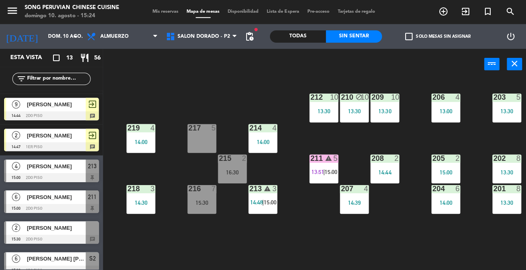
scroll to position [0, 72]
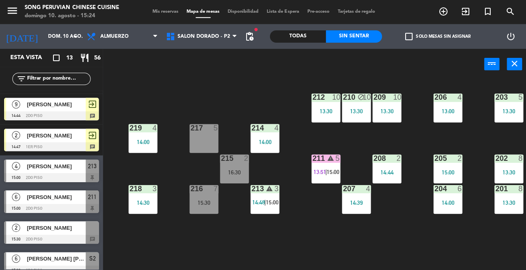
click at [516, 208] on div "201 8 13:30" at bounding box center [507, 199] width 29 height 29
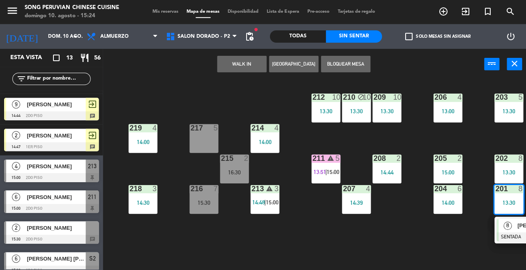
click at [506, 229] on span "8" at bounding box center [506, 226] width 8 height 8
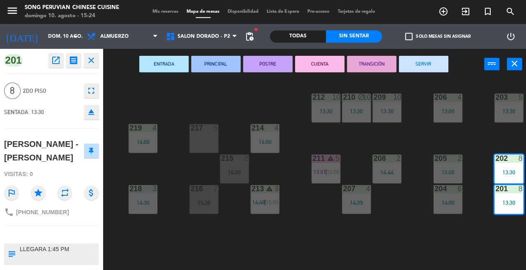
click at [321, 70] on button "CUENTA" at bounding box center [318, 64] width 49 height 16
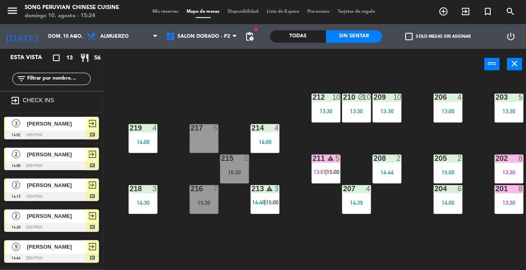
click at [506, 176] on div "202 8 13:30" at bounding box center [507, 169] width 29 height 29
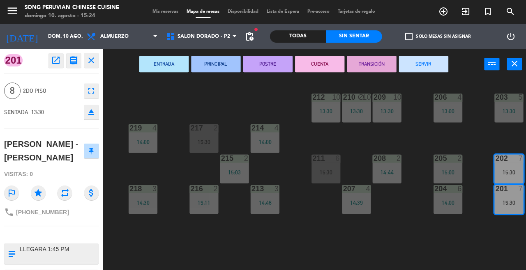
click at [436, 70] on button "SERVIR" at bounding box center [422, 64] width 49 height 16
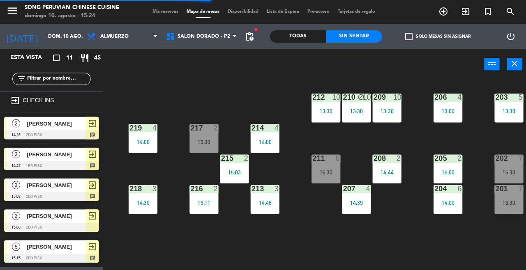
click at [512, 176] on div "202 7 15:30" at bounding box center [507, 169] width 29 height 29
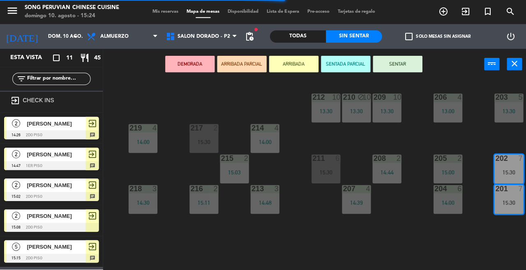
click at [451, 249] on div "203 5 13:30 206 4 13:00 210 block 10 13:30 212 10 13:30 209 10 13:30 214 4 14:0…" at bounding box center [317, 175] width 418 height 190
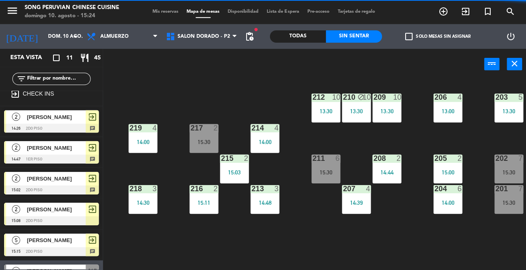
scroll to position [0, 0]
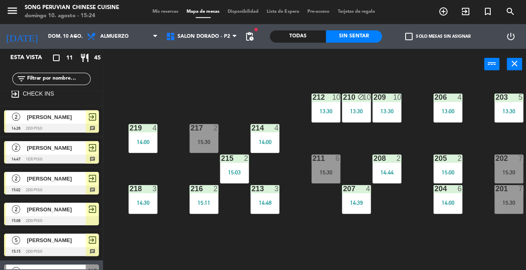
click at [385, 103] on div "209 10 13:30" at bounding box center [386, 108] width 29 height 29
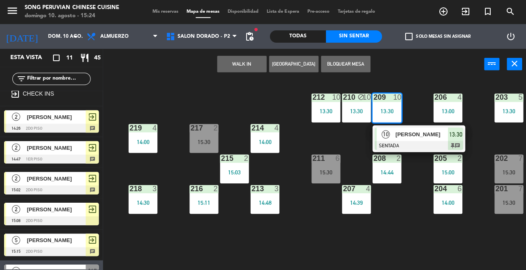
click at [418, 136] on span "[PERSON_NAME]" at bounding box center [421, 134] width 53 height 9
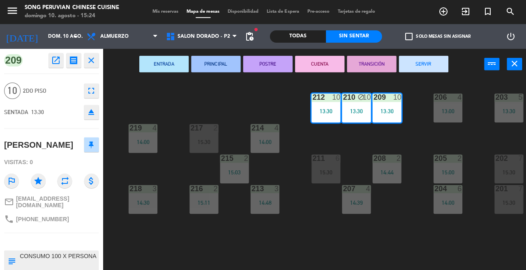
click at [320, 68] on button "CUENTA" at bounding box center [318, 64] width 49 height 16
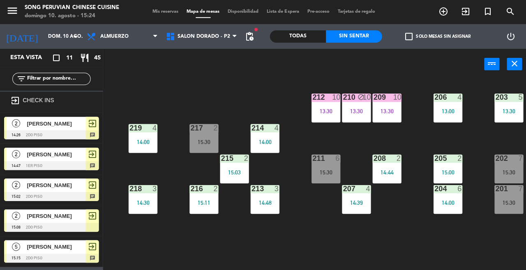
click at [388, 113] on div "13:30" at bounding box center [386, 112] width 29 height 6
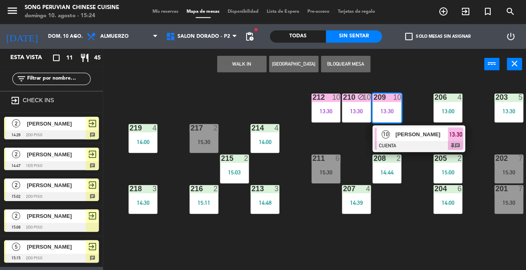
click at [410, 143] on div at bounding box center [418, 145] width 88 height 9
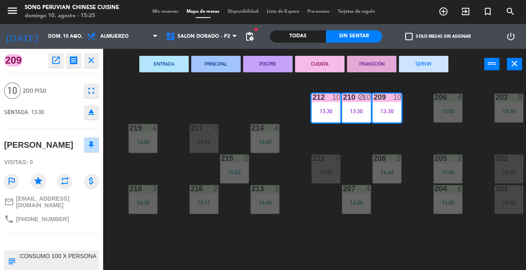
click at [427, 67] on button "SERVIR" at bounding box center [422, 64] width 49 height 16
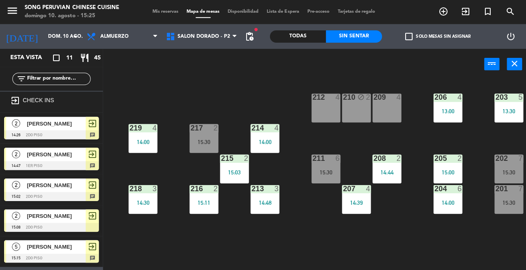
click at [266, 131] on div at bounding box center [265, 128] width 14 height 7
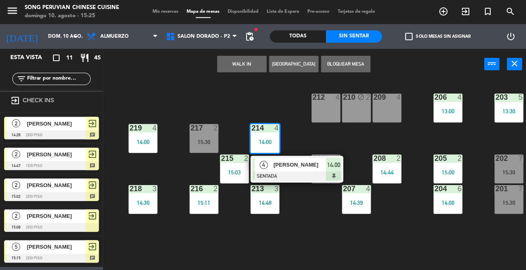
click at [294, 169] on span "[PERSON_NAME]" at bounding box center [299, 165] width 53 height 9
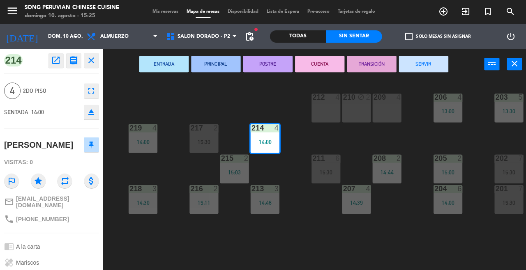
click at [326, 72] on button "CUENTA" at bounding box center [318, 64] width 49 height 16
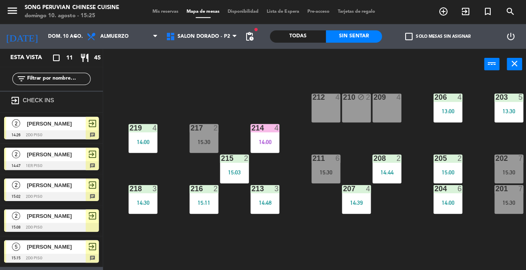
click at [266, 136] on div "214 4 14:00" at bounding box center [264, 139] width 29 height 29
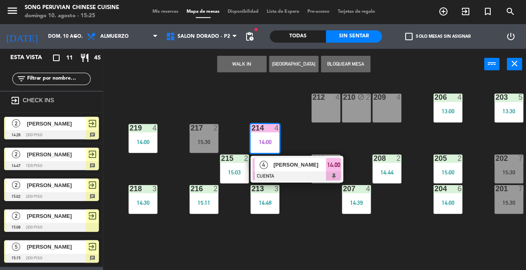
click at [293, 173] on div at bounding box center [296, 176] width 88 height 9
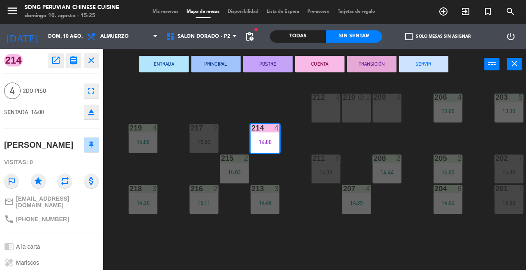
click at [424, 70] on button "SERVIR" at bounding box center [422, 64] width 49 height 16
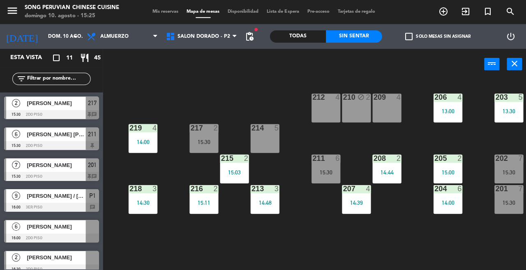
scroll to position [182, 0]
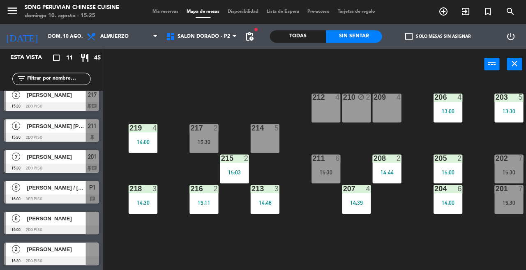
click at [18, 140] on div at bounding box center [51, 137] width 95 height 9
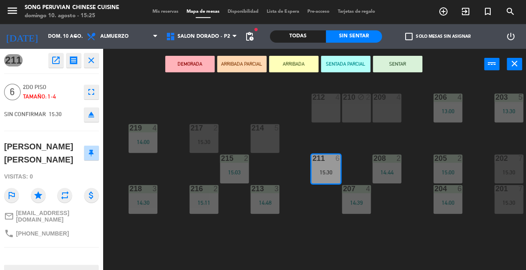
click at [129, 240] on div "203 5 13:30 206 4 13:00 210 block 2 212 4 209 4 214 5 217 2 15:30 219 4 14:00 2…" at bounding box center [317, 175] width 418 height 190
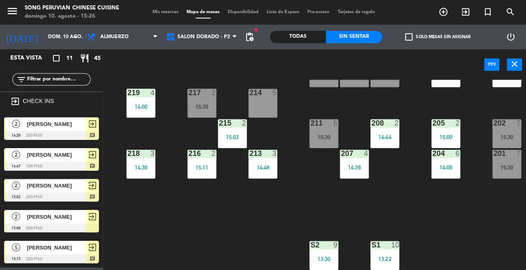
scroll to position [0, 74]
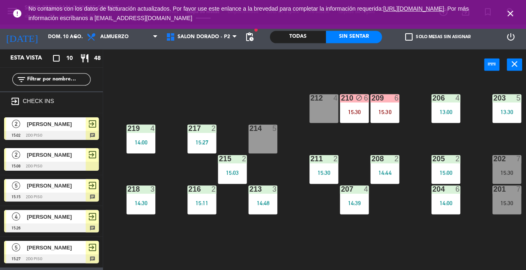
click at [505, 11] on icon "close" at bounding box center [509, 14] width 10 height 10
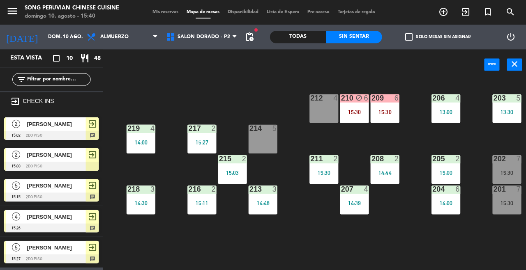
click at [228, 91] on div "203 5 13:30 206 4 13:00 210 block 6 15:30 212 4 209 6 15:30 214 5 217 2 15:27 2…" at bounding box center [317, 175] width 418 height 190
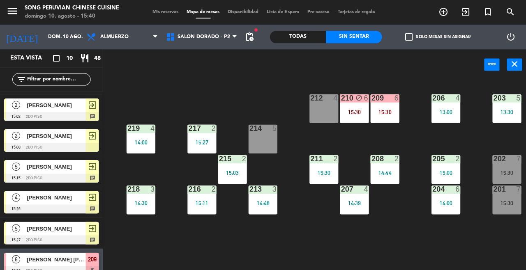
scroll to position [0, 0]
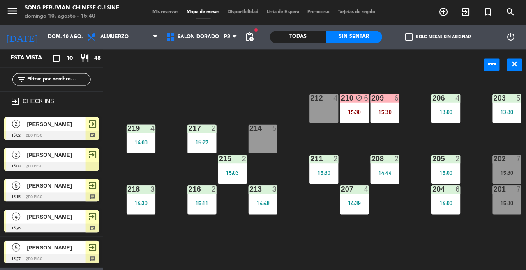
click at [376, 110] on div "15:30" at bounding box center [384, 112] width 29 height 6
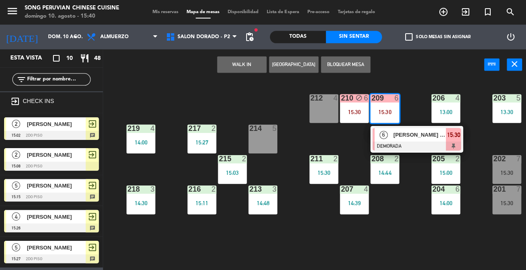
click at [257, 144] on div "214 5" at bounding box center [262, 139] width 29 height 29
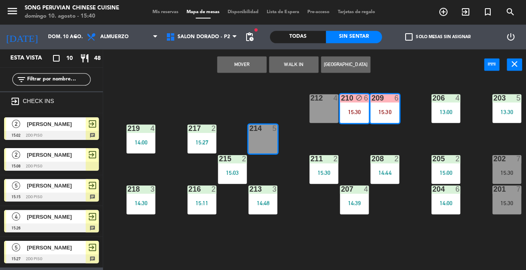
click at [233, 69] on button "Mover" at bounding box center [241, 64] width 49 height 16
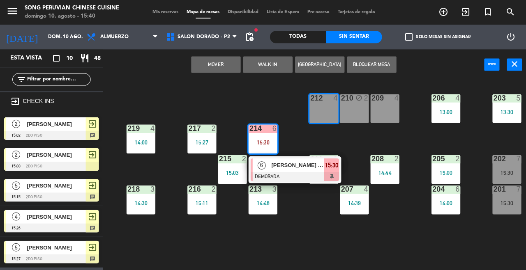
click at [230, 70] on button "Mover" at bounding box center [215, 64] width 49 height 16
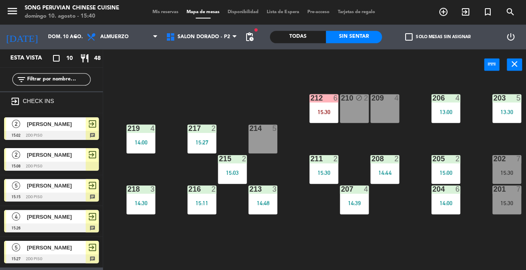
click at [315, 116] on div "212 6 15:30" at bounding box center [323, 108] width 29 height 29
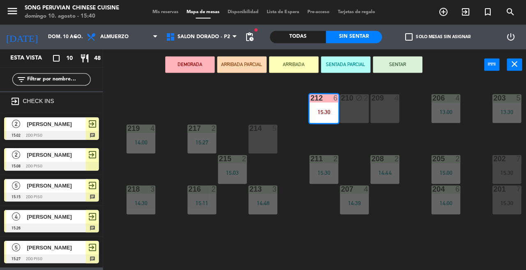
click at [351, 112] on div "210 block 2" at bounding box center [353, 108] width 29 height 29
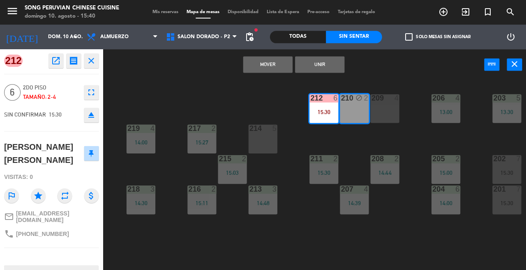
click at [322, 65] on button "Unir" at bounding box center [318, 64] width 49 height 16
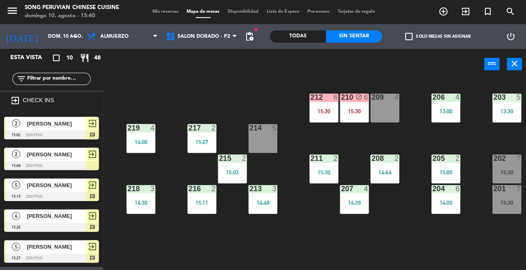
click at [365, 263] on div "203 5 13:30 206 4 13:00 210 block 6 15:30 212 6 15:30 209 4 214 5 217 2 15:27 2…" at bounding box center [317, 175] width 418 height 190
click at [312, 254] on div "203 5 13:30 206 4 13:00 210 block 6 15:30 212 6 15:30 209 4 214 5 15:41 217 2 1…" at bounding box center [317, 175] width 418 height 190
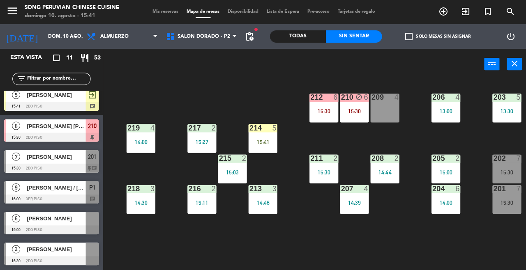
scroll to position [182, 0]
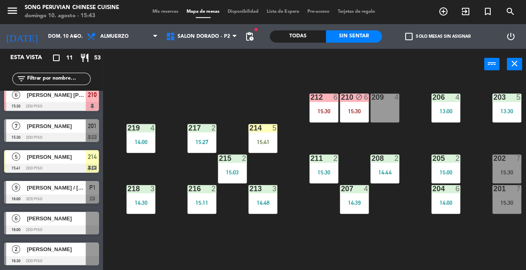
click at [28, 166] on div at bounding box center [51, 168] width 95 height 9
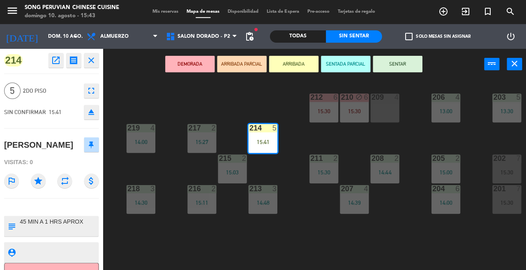
click at [97, 92] on button "fullscreen" at bounding box center [91, 91] width 15 height 15
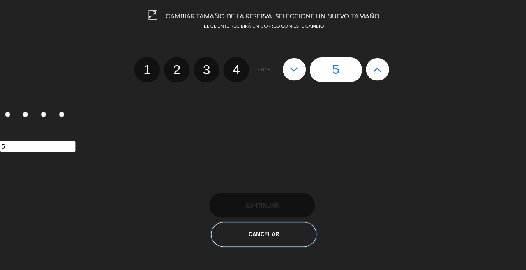
click at [263, 237] on span "Cancelar" at bounding box center [263, 234] width 30 height 7
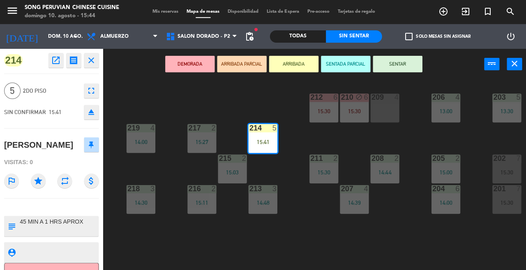
click at [307, 237] on div "203 5 13:30 206 4 13:00 210 block 6 15:30 212 6 15:30 209 4 214 5 15:41 217 2 1…" at bounding box center [317, 175] width 418 height 190
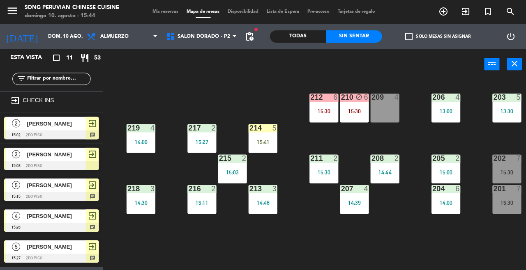
scroll to position [7, 0]
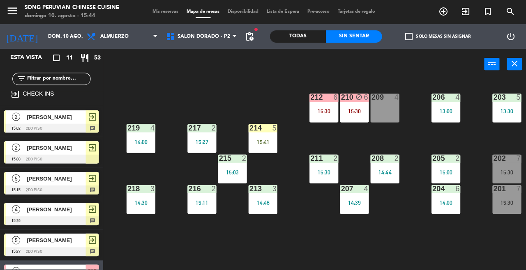
click at [346, 195] on div "207 4 14:39" at bounding box center [353, 199] width 29 height 29
click at [282, 239] on div "203 5 13:30 206 4 13:00 210 block 6 15:30 212 6 15:30 209 4 214 5 15:41 217 2 1…" at bounding box center [317, 175] width 418 height 190
click at [322, 162] on div at bounding box center [323, 158] width 14 height 7
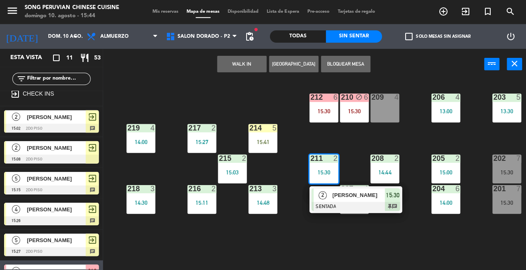
click at [365, 255] on div "203 5 13:30 206 4 13:00 210 block 6 15:30 212 6 15:30 209 4 214 5 15:41 217 2 1…" at bounding box center [317, 175] width 418 height 190
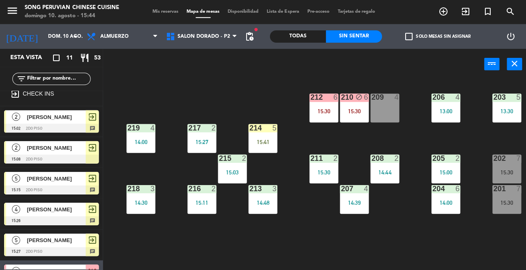
click at [381, 157] on div at bounding box center [384, 158] width 14 height 7
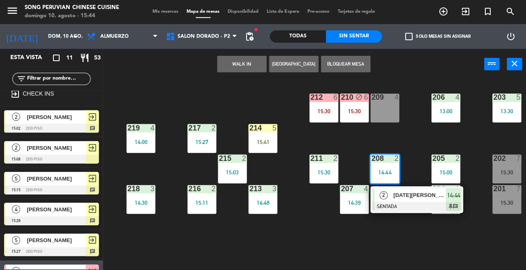
click at [400, 256] on div "203 5 13:30 206 4 13:00 210 block 6 15:30 212 6 15:30 209 4 214 5 15:41 217 2 1…" at bounding box center [317, 175] width 418 height 190
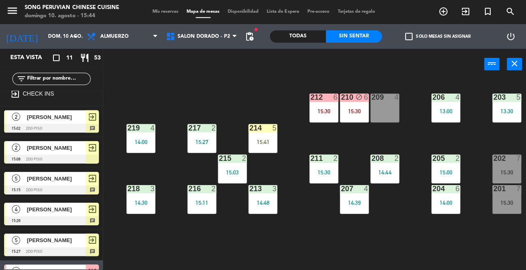
click at [71, 124] on div "[PERSON_NAME]" at bounding box center [56, 118] width 60 height 14
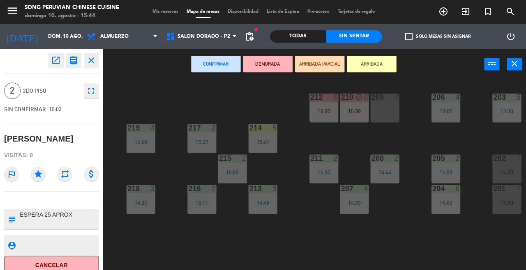
click at [378, 110] on div "209 4" at bounding box center [384, 108] width 29 height 29
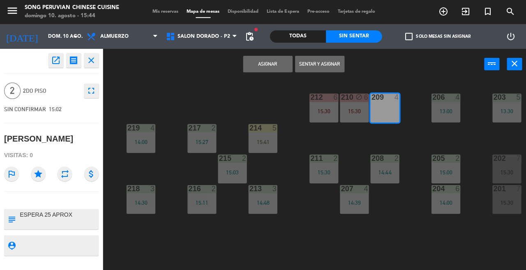
click at [256, 70] on button "Asignar" at bounding box center [266, 64] width 49 height 16
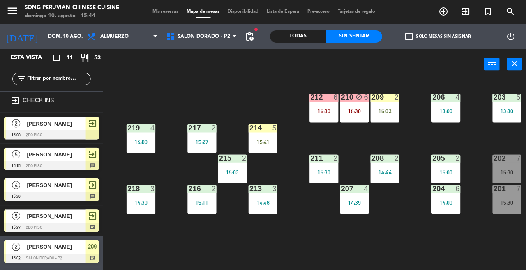
click at [382, 107] on div "209 2 15:02" at bounding box center [384, 108] width 29 height 29
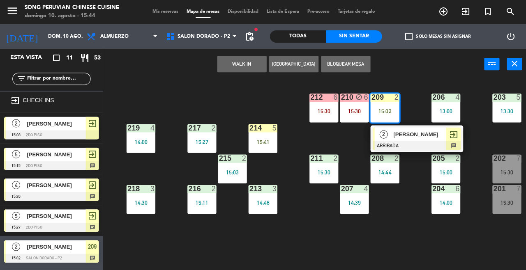
click at [413, 134] on span "[PERSON_NAME]" at bounding box center [419, 134] width 53 height 9
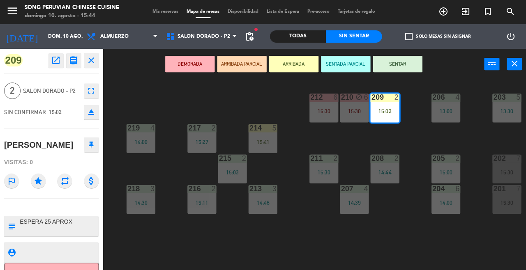
click at [339, 61] on button "SENTADA PARCIAL" at bounding box center [344, 64] width 49 height 16
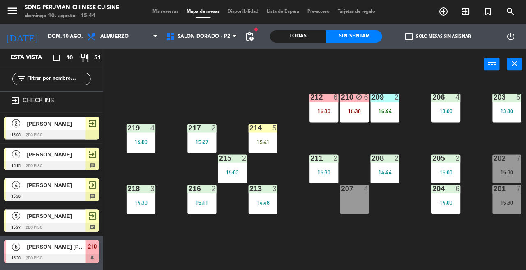
click at [236, 88] on div "203 5 13:30 206 4 13:00 210 block 6 15:30 212 6 15:30 209 2 15:44 214 5 15:41 2…" at bounding box center [317, 175] width 418 height 190
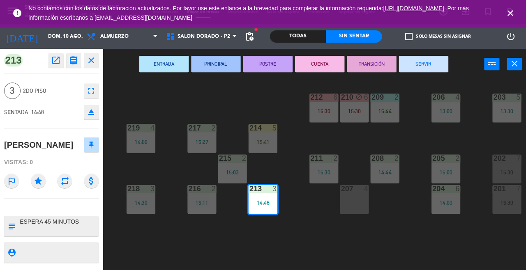
click at [277, 246] on div "203 5 13:30 206 4 13:00 210 block 6 15:30 212 6 15:30 209 2 15:44 214 5 15:41 2…" at bounding box center [317, 175] width 418 height 190
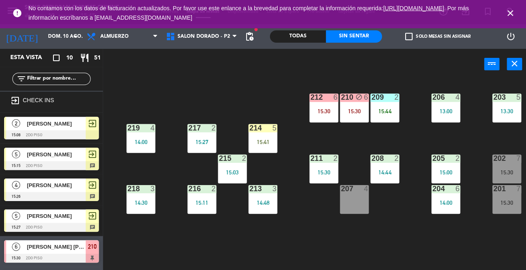
click at [261, 195] on div "213 3 14:48" at bounding box center [262, 199] width 29 height 29
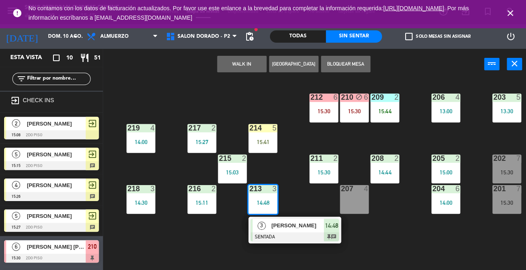
click at [388, 237] on div "203 5 13:30 206 4 13:00 210 block 6 15:30 212 6 15:30 209 2 15:44 214 5 15:41 2…" at bounding box center [317, 175] width 418 height 190
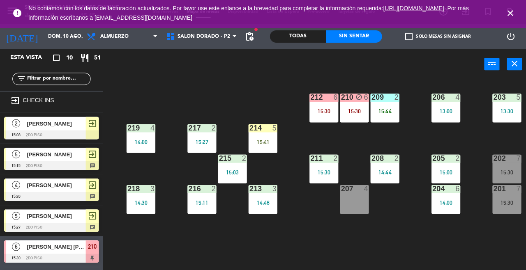
click at [240, 169] on div "15:03" at bounding box center [231, 172] width 29 height 6
click at [266, 247] on div "203 5 13:30 206 4 13:00 210 block 6 15:30 212 6 15:30 209 2 15:44 214 5 15:41 2…" at bounding box center [317, 175] width 418 height 190
click at [202, 140] on div "15:27" at bounding box center [201, 142] width 29 height 6
click at [239, 239] on div "203 5 13:30 206 4 13:00 210 block 6 15:30 212 6 15:30 209 2 15:44 214 5 15:41 2…" at bounding box center [317, 175] width 418 height 190
click at [205, 201] on div "15:11" at bounding box center [201, 203] width 29 height 6
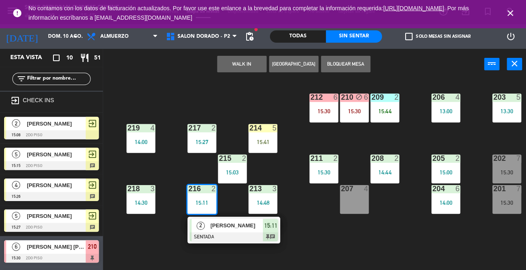
click at [316, 249] on div "203 5 13:30 206 4 13:00 210 block 6 15:30 212 6 15:30 209 2 15:44 214 5 15:41 2…" at bounding box center [317, 175] width 418 height 190
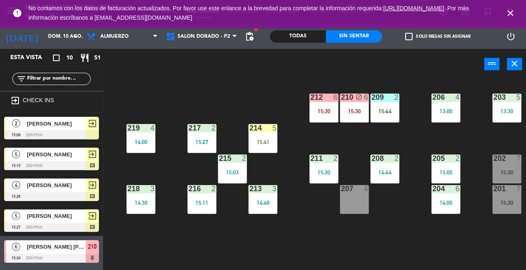
click at [145, 141] on div "14:00" at bounding box center [140, 142] width 29 height 6
click at [184, 237] on div "203 5 13:30 206 4 13:00 210 block 6 15:30 212 6 15:30 209 2 15:44 214 5 15:41 2…" at bounding box center [317, 175] width 418 height 190
